Goal: Check status: Check status

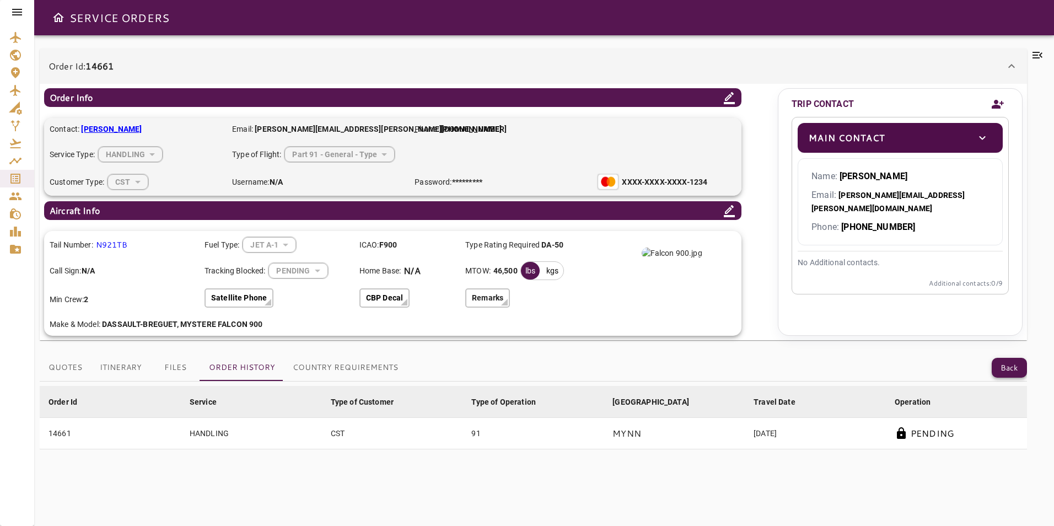
click at [1014, 364] on button "Back" at bounding box center [1009, 368] width 35 height 20
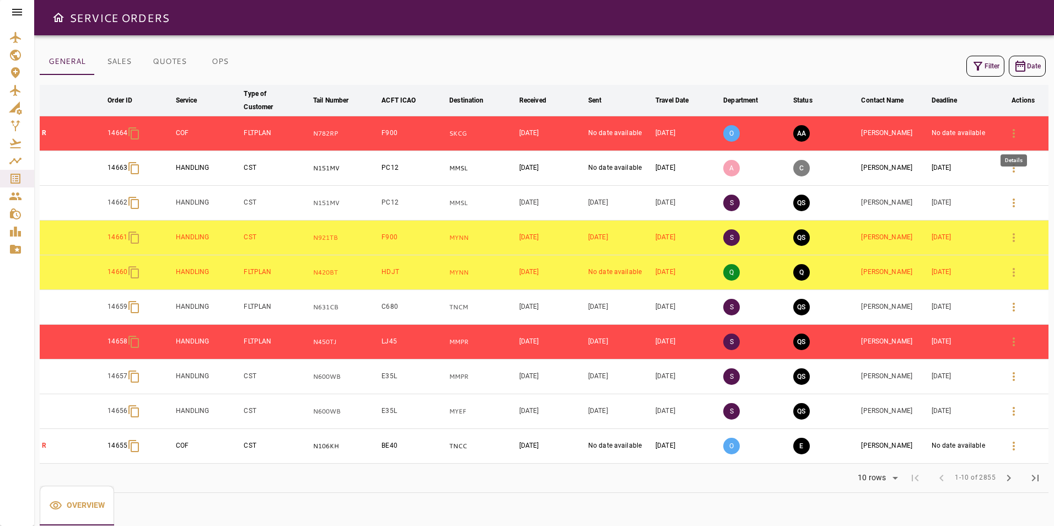
click at [1013, 135] on icon "button" at bounding box center [1013, 133] width 13 height 13
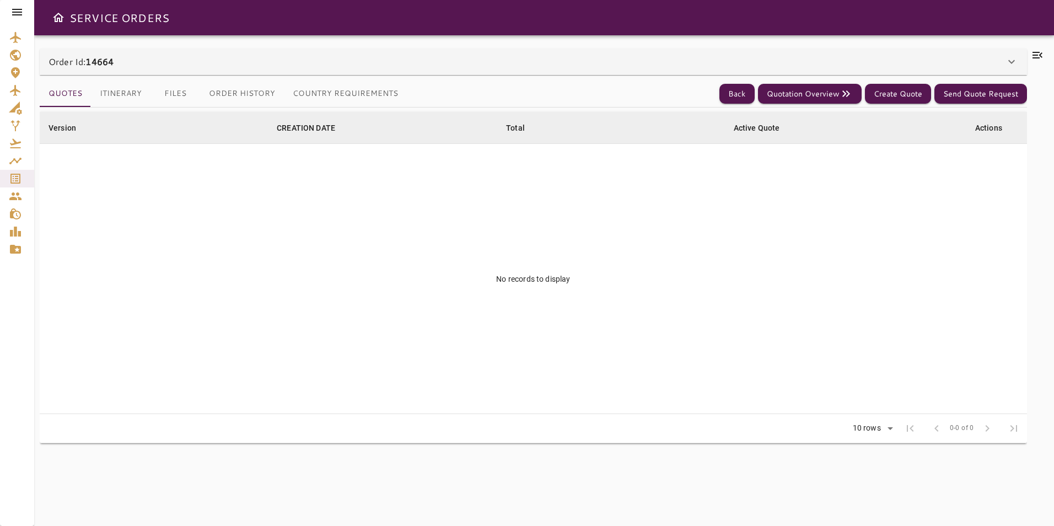
click at [351, 55] on div "Order Id: 14664" at bounding box center [533, 62] width 987 height 26
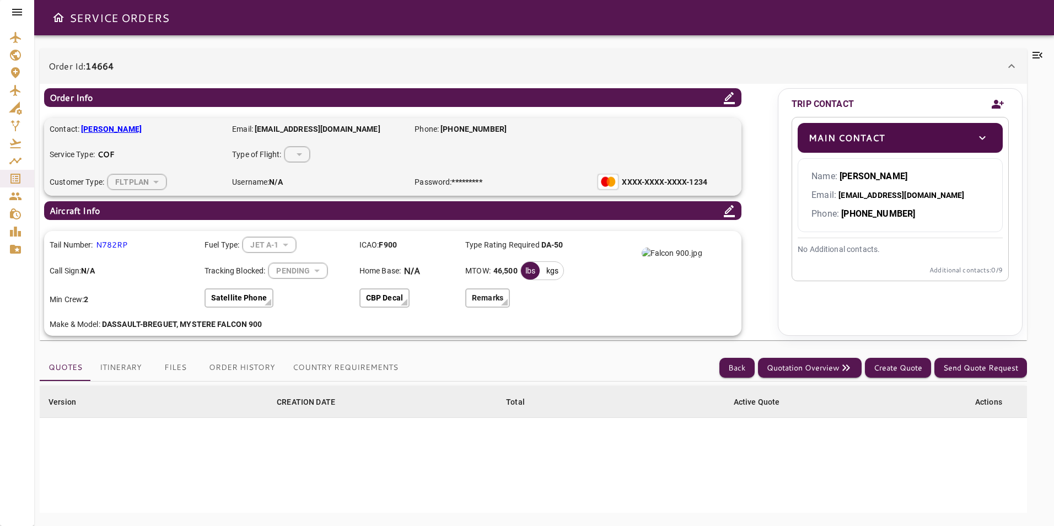
click at [249, 364] on button "Order History" at bounding box center [242, 368] width 84 height 26
